Goal: Transaction & Acquisition: Purchase product/service

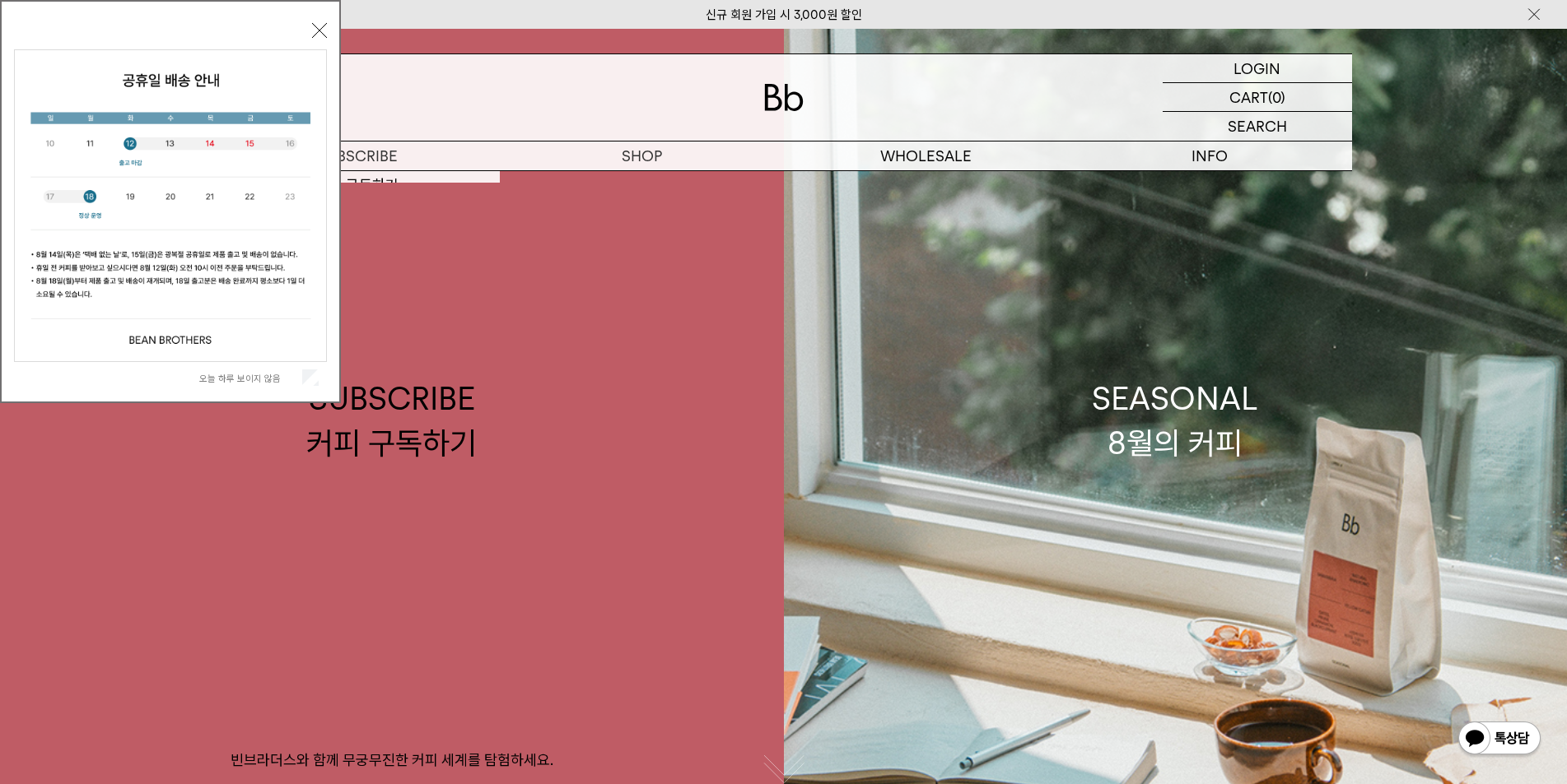
click at [311, 50] on img at bounding box center [170, 205] width 311 height 311
click at [315, 42] on div "오늘 하루 보이지 않음 닫기" at bounding box center [170, 206] width 313 height 376
click at [330, 32] on div "오늘 하루 보이지 않음 닫기" at bounding box center [171, 201] width 341 height 403
click at [320, 31] on button "닫기" at bounding box center [320, 30] width 15 height 15
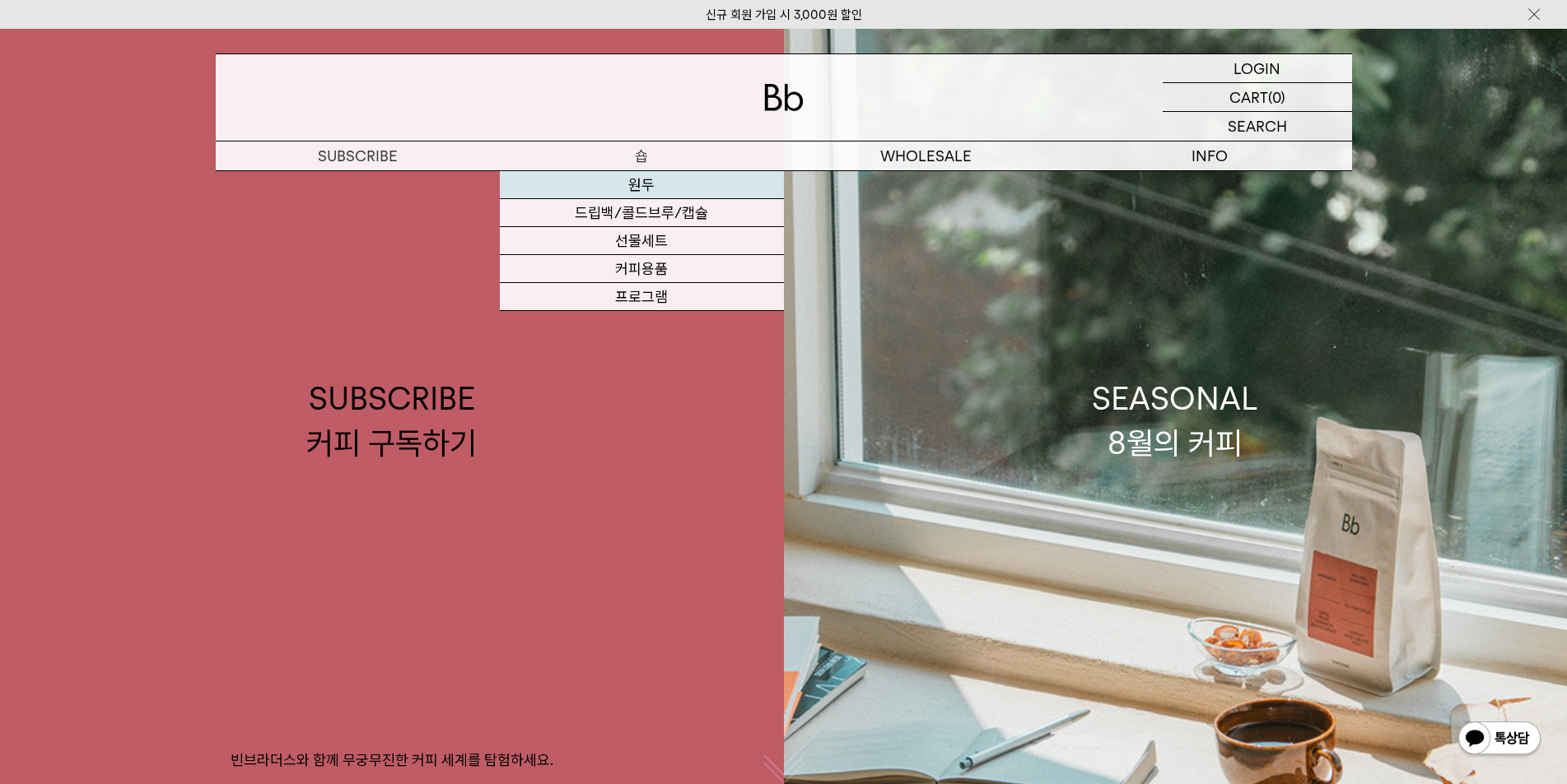
click at [606, 181] on link "원두" at bounding box center [642, 185] width 284 height 28
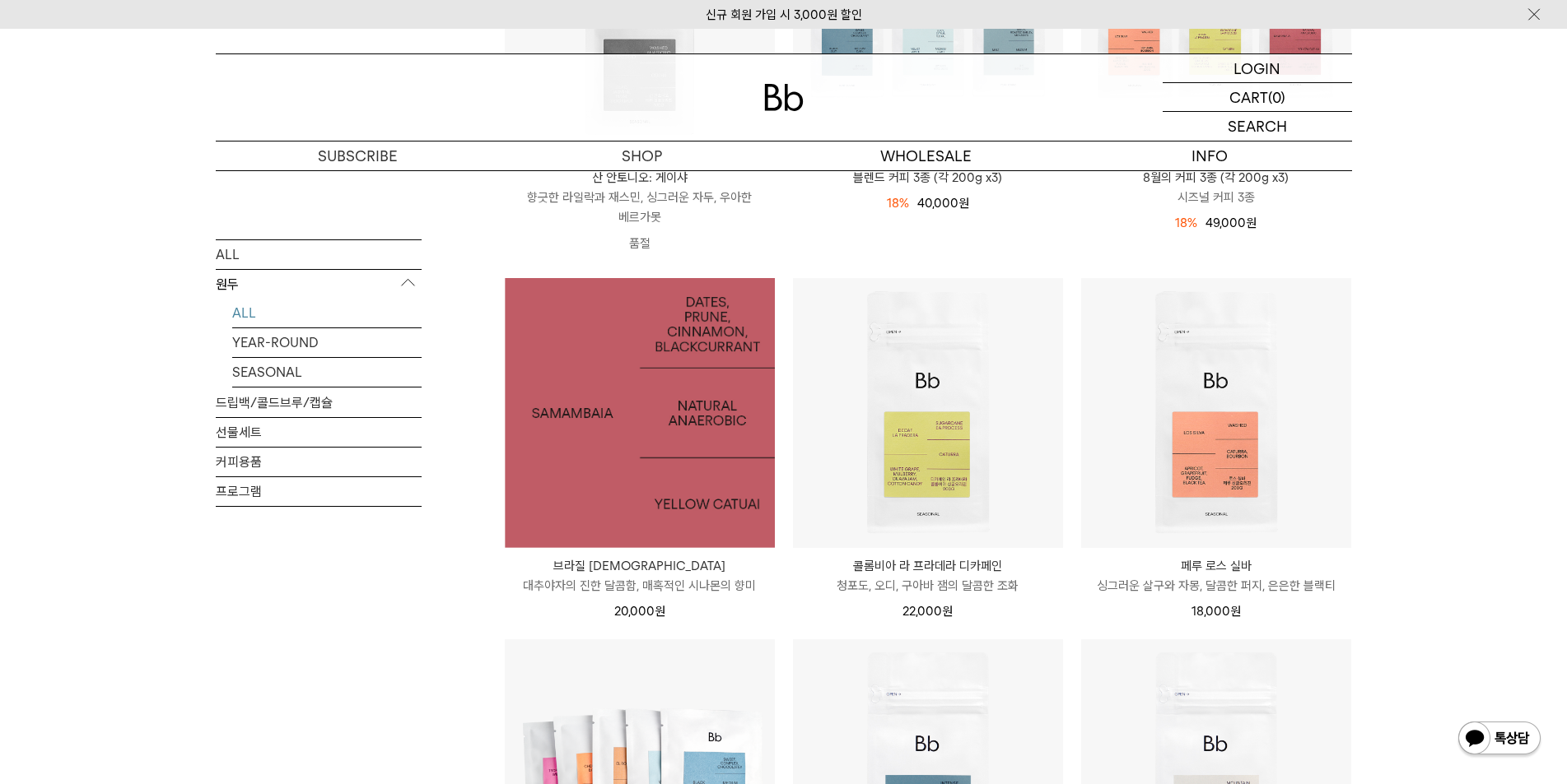
scroll to position [412, 0]
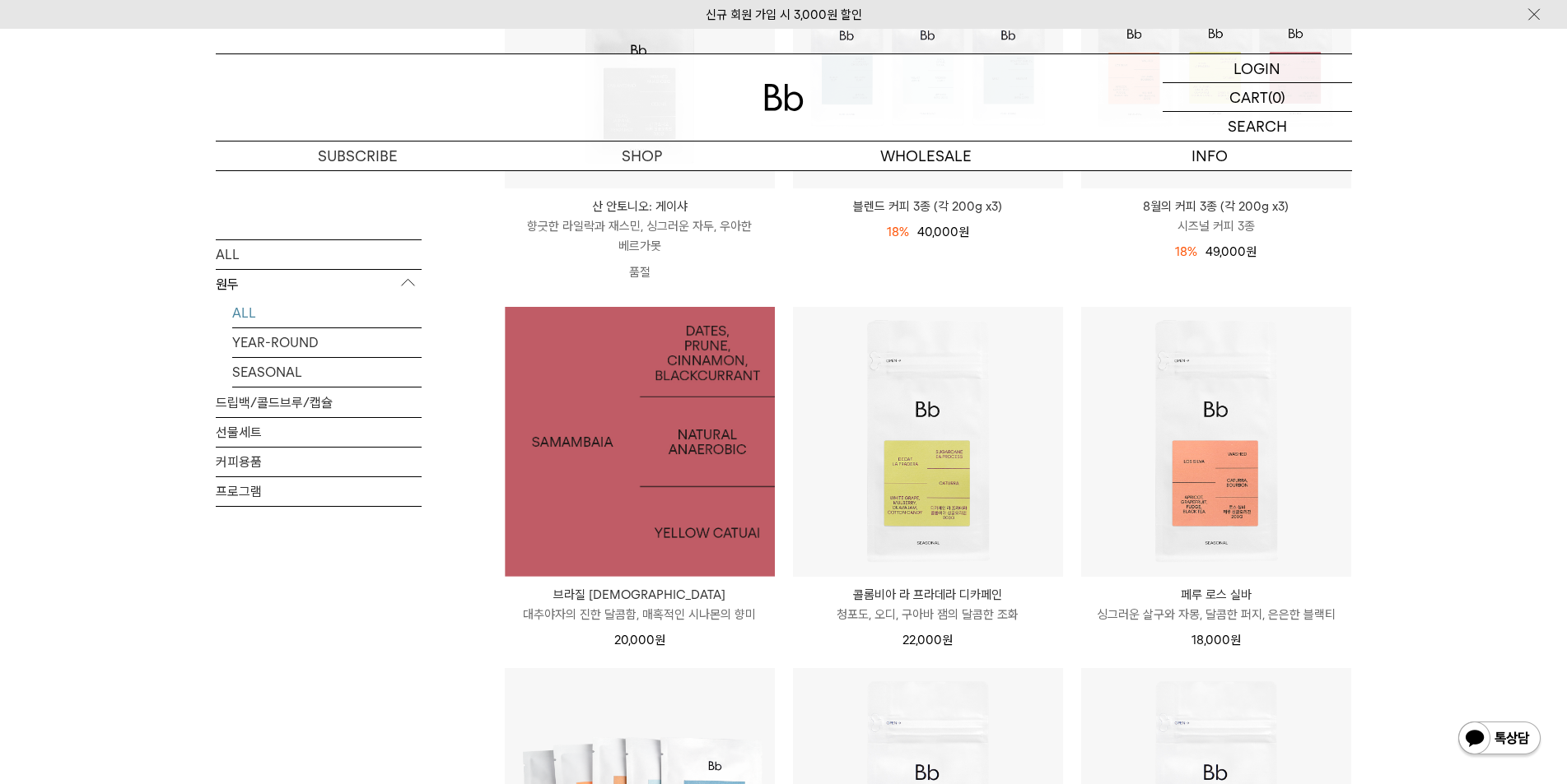
click at [698, 352] on img at bounding box center [640, 442] width 271 height 270
